Goal: Information Seeking & Learning: Learn about a topic

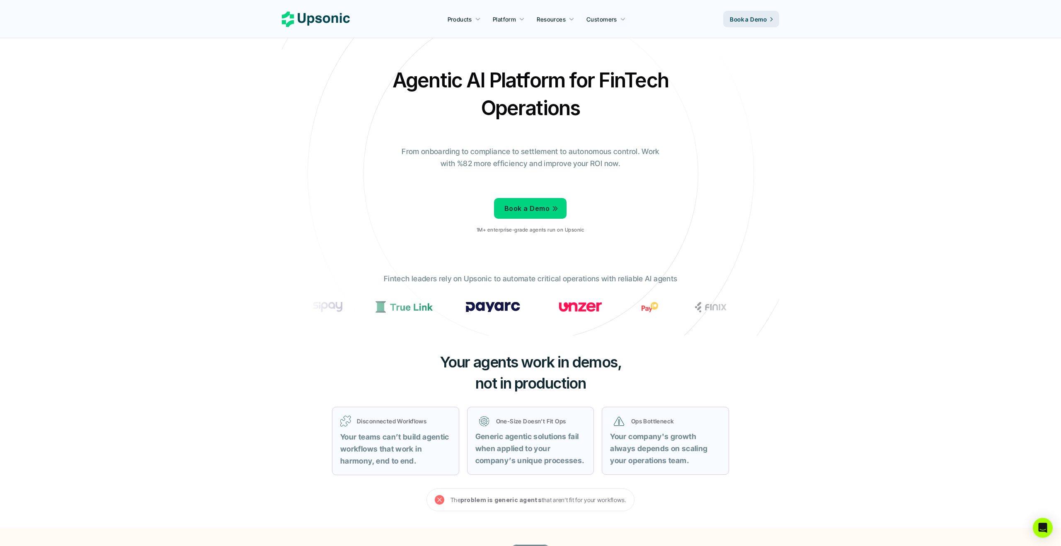
click at [740, 286] on div "Fintech leaders rely on Upsonic to automate critical operations with reliable A…" at bounding box center [530, 298] width 456 height 63
drag, startPoint x: 393, startPoint y: 75, endPoint x: 675, endPoint y: 123, distance: 286.6
click at [675, 123] on div "Agentic AI Platform for FinTech Operations From onboarding to compliance to set…" at bounding box center [530, 153] width 485 height 174
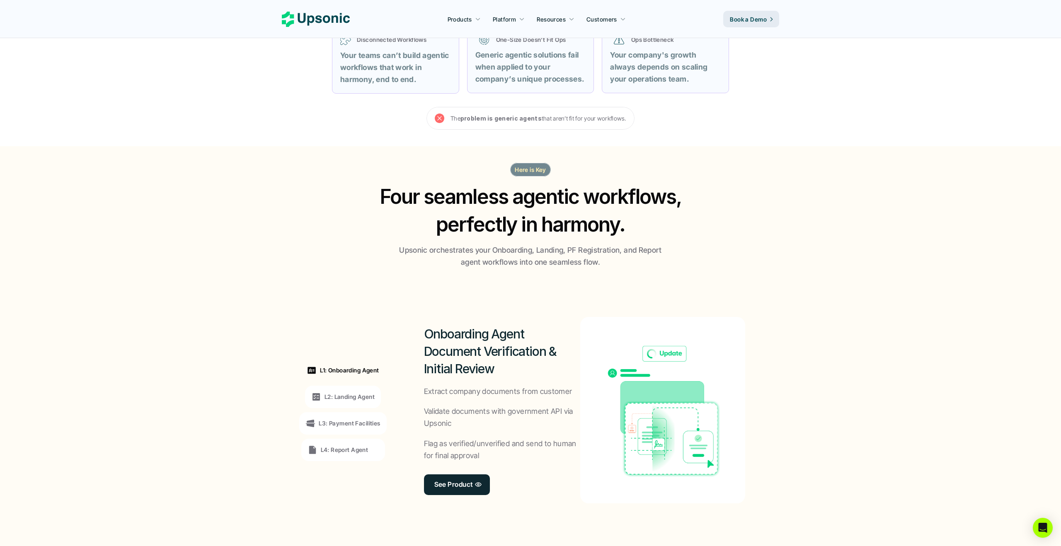
scroll to position [482, 0]
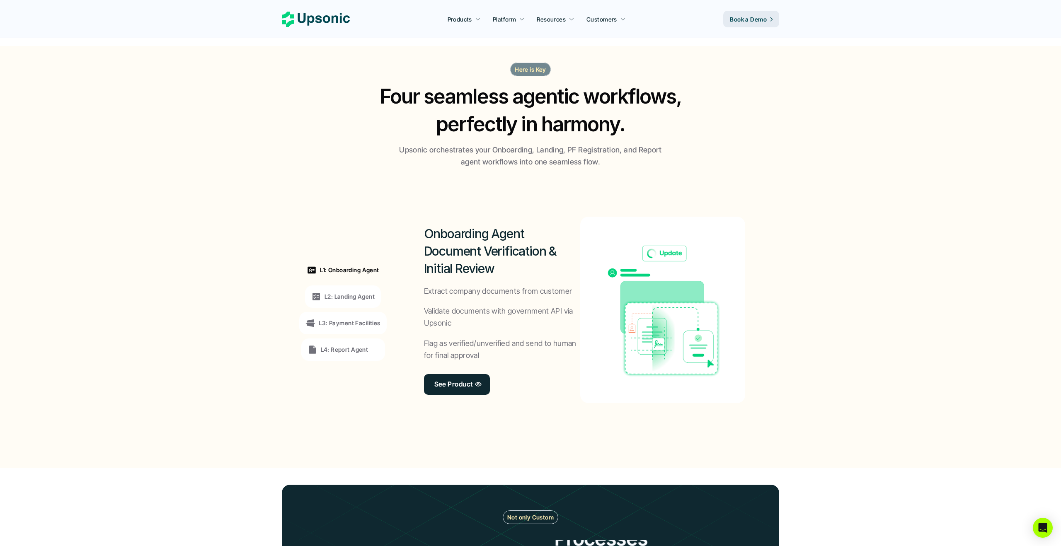
click at [353, 302] on div "L2: Landing Agent" at bounding box center [343, 296] width 76 height 22
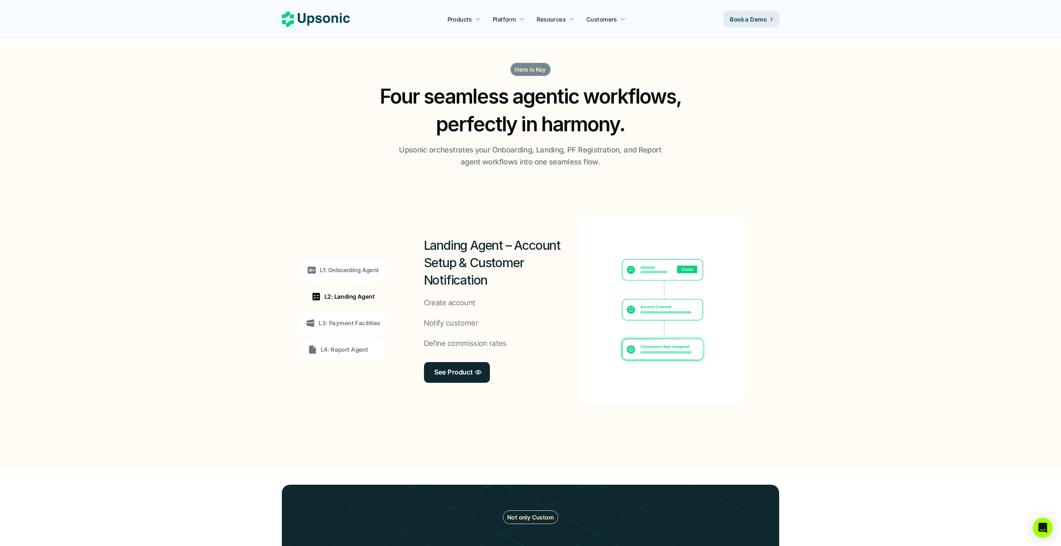
click at [350, 275] on div "L1: Onboarding Agent" at bounding box center [343, 270] width 72 height 10
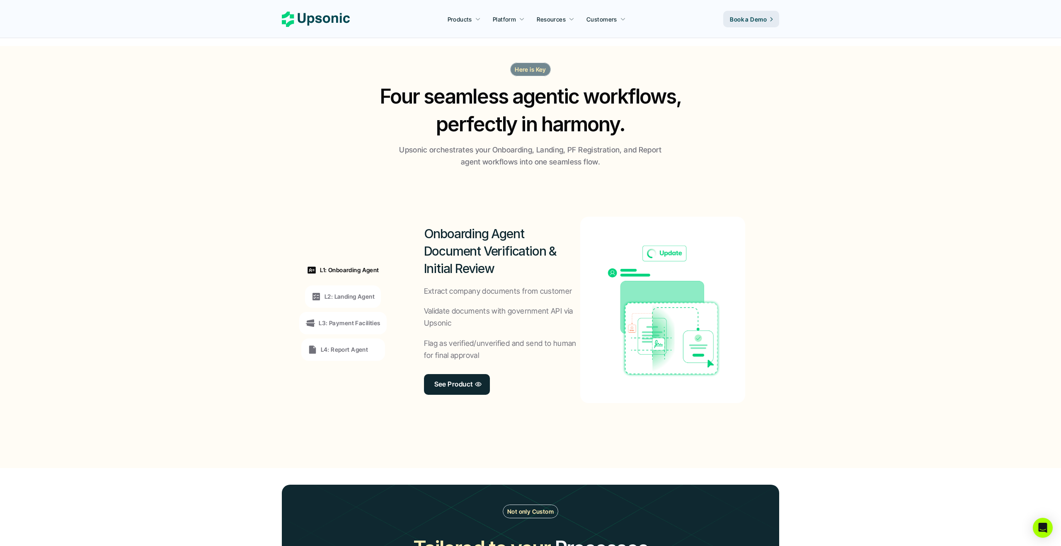
click at [365, 323] on p "L3: Payment Facilities" at bounding box center [349, 323] width 61 height 9
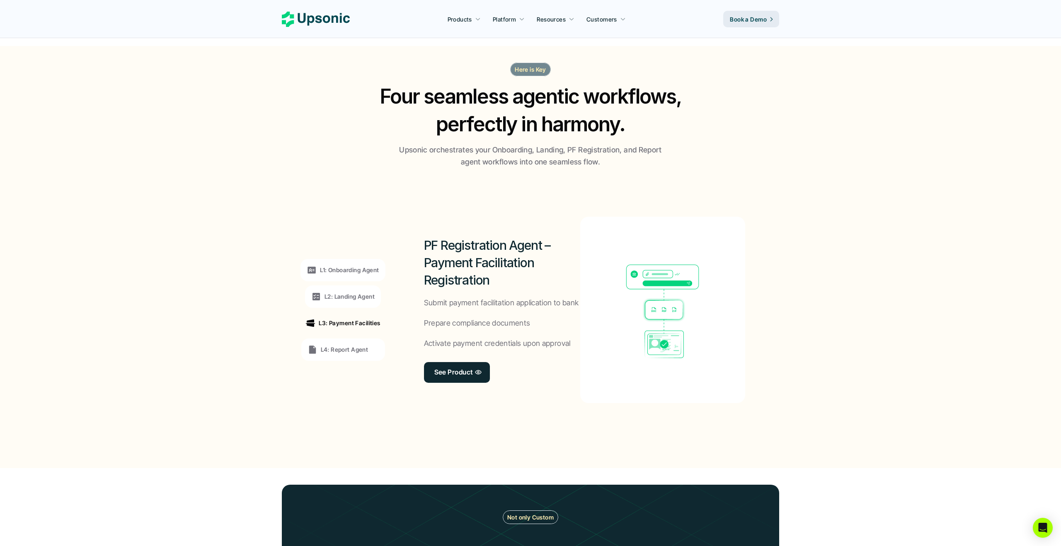
click at [367, 353] on p "L4: Report Agent" at bounding box center [345, 349] width 48 height 9
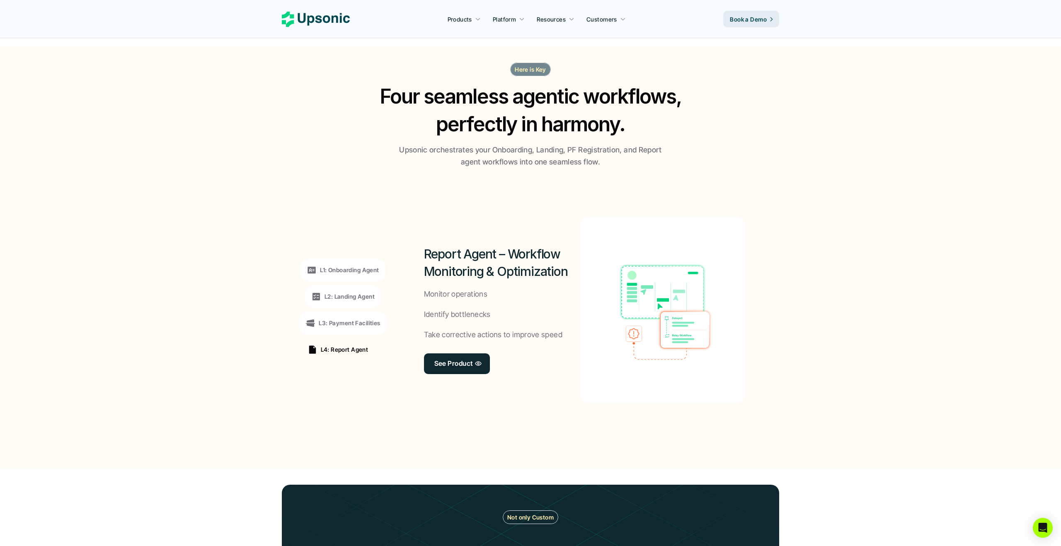
click at [367, 312] on div "L3: Payment Facilities" at bounding box center [342, 323] width 87 height 22
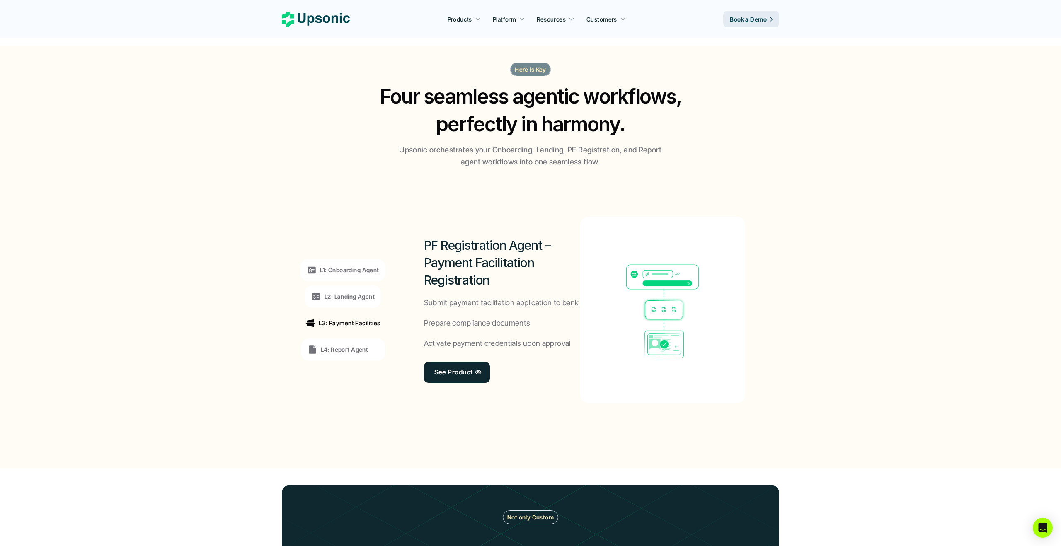
click at [356, 336] on div "L1: Onboarding Agent L2: Landing Agent L3: Payment Facilities L4: Report Agent" at bounding box center [343, 310] width 114 height 224
click at [355, 349] on p "L4: Report Agent" at bounding box center [345, 349] width 48 height 9
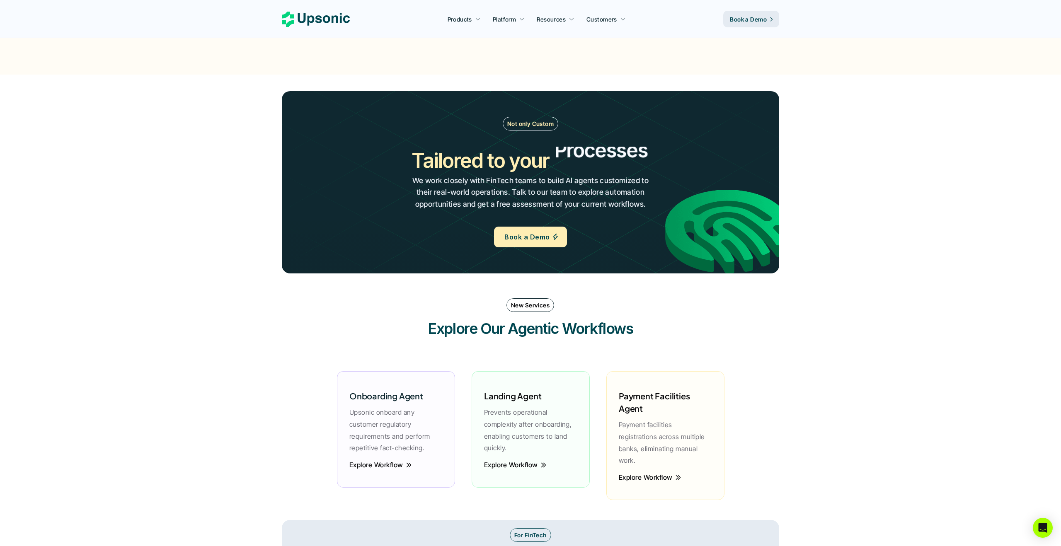
scroll to position [992, 0]
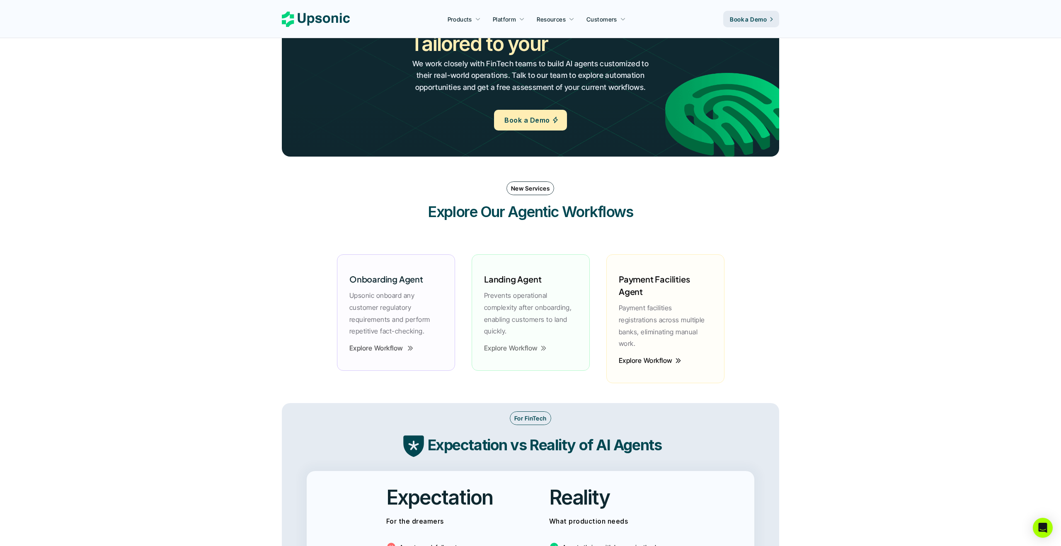
click at [390, 349] on p "Explore Workflow" at bounding box center [376, 348] width 54 height 2
